Goal: Find specific page/section: Find specific page/section

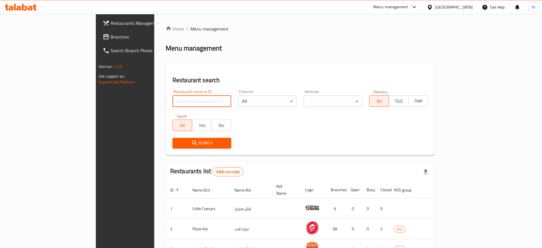
drag, startPoint x: 0, startPoint y: 0, endPoint x: 140, endPoint y: 100, distance: 172.2
click at [173, 100] on input "search" at bounding box center [202, 101] width 59 height 11
type input "baik"
click button "Search" at bounding box center [202, 143] width 59 height 11
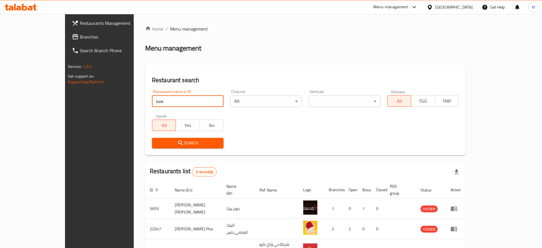
scroll to position [36, 0]
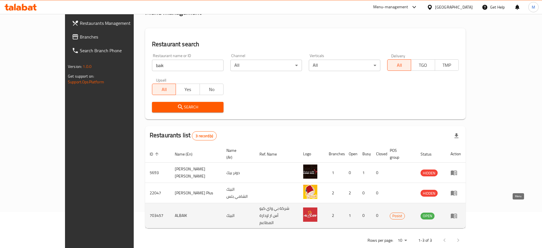
click at [456, 215] on icon "enhanced table" at bounding box center [455, 216] width 2 height 2
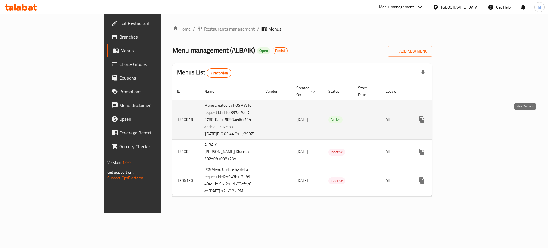
click at [466, 118] on icon "enhanced table" at bounding box center [462, 119] width 7 height 7
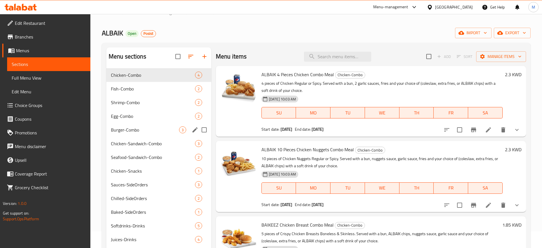
scroll to position [22, 0]
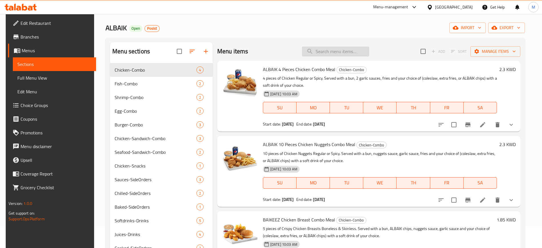
click at [318, 47] on input "search" at bounding box center [335, 52] width 67 height 10
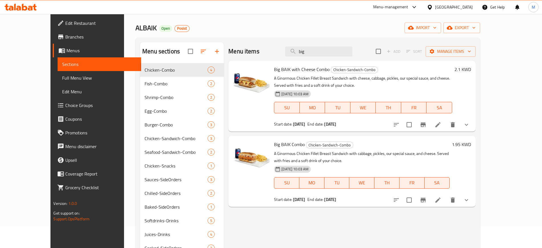
type input "big"
drag, startPoint x: 490, startPoint y: 129, endPoint x: 492, endPoint y: 123, distance: 6.3
drag, startPoint x: 492, startPoint y: 123, endPoint x: 487, endPoint y: 125, distance: 5.4
click at [470, 126] on icon "show more" at bounding box center [466, 124] width 7 height 7
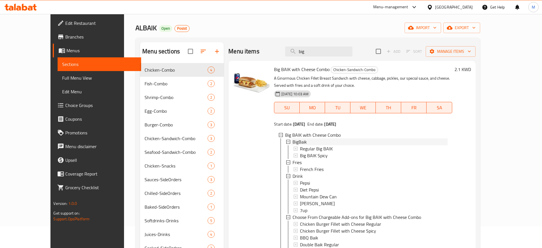
click at [296, 143] on div "BigBaik" at bounding box center [370, 141] width 155 height 7
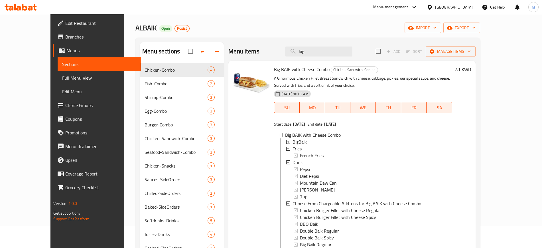
click at [296, 143] on div "BigBaik" at bounding box center [370, 141] width 155 height 7
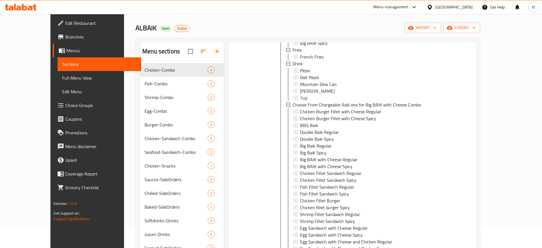
scroll to position [0, 0]
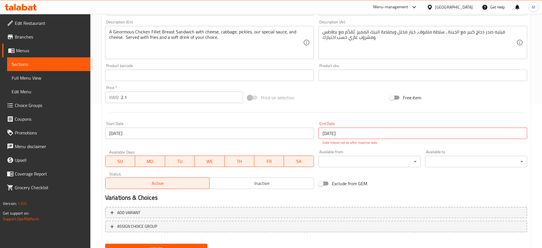
scroll to position [170, 0]
